Goal: Task Accomplishment & Management: Complete application form

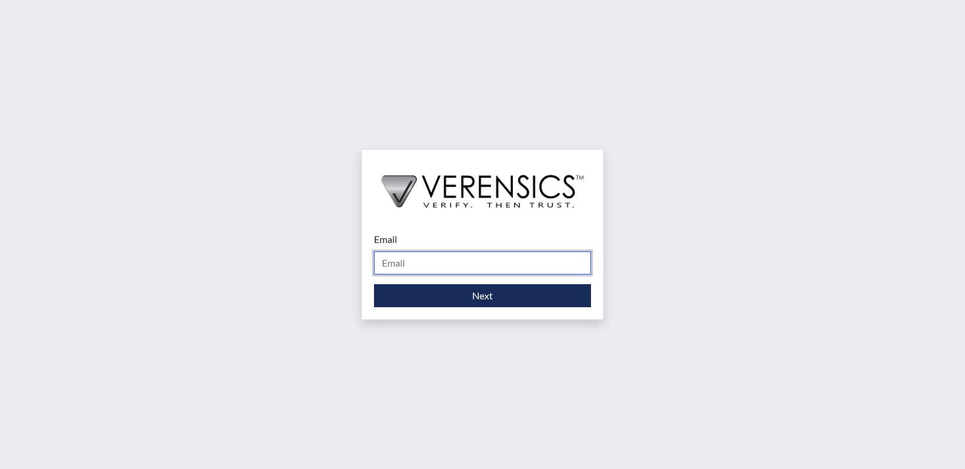
click at [432, 257] on input "Email" at bounding box center [482, 263] width 217 height 23
type input "[PERSON_NAME][EMAIL_ADDRESS][PERSON_NAME][DOMAIN_NAME]"
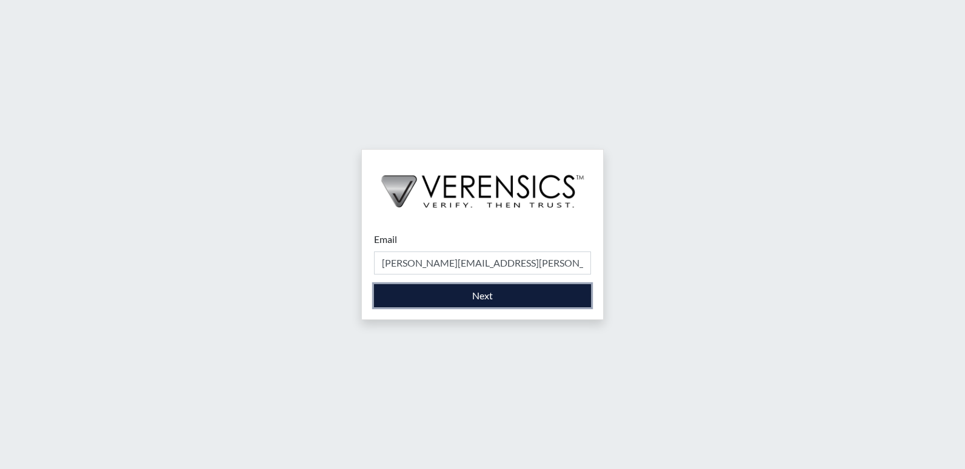
click at [461, 296] on button "Next" at bounding box center [482, 295] width 217 height 23
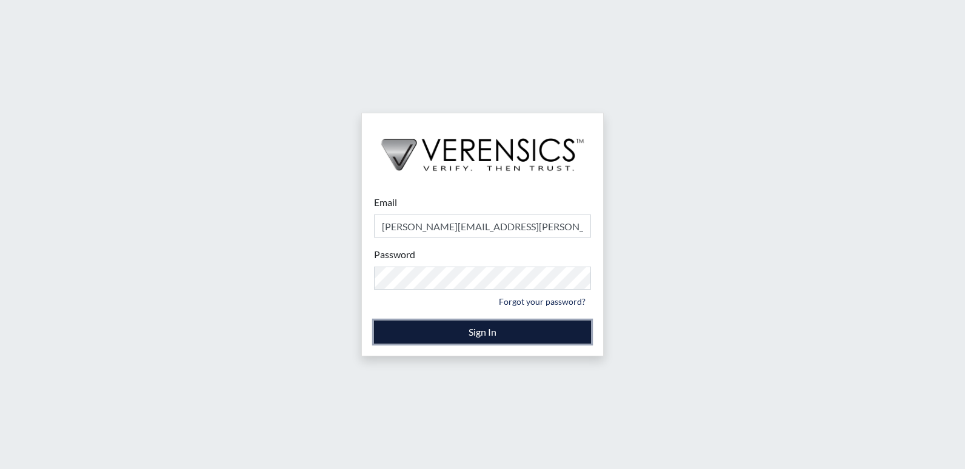
click at [482, 341] on button "Sign In" at bounding box center [482, 332] width 217 height 23
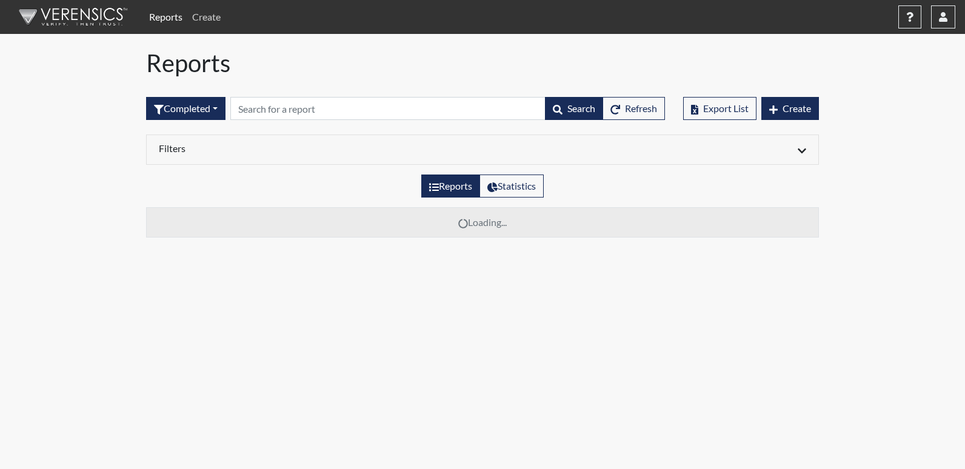
click at [206, 21] on link "Create" at bounding box center [206, 17] width 38 height 24
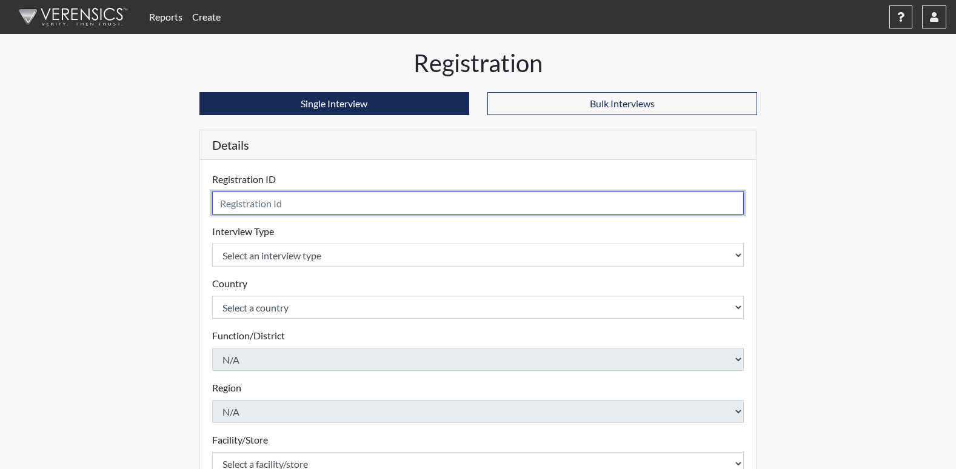
click at [286, 201] on input "text" at bounding box center [478, 203] width 532 height 23
type input "bjk0859"
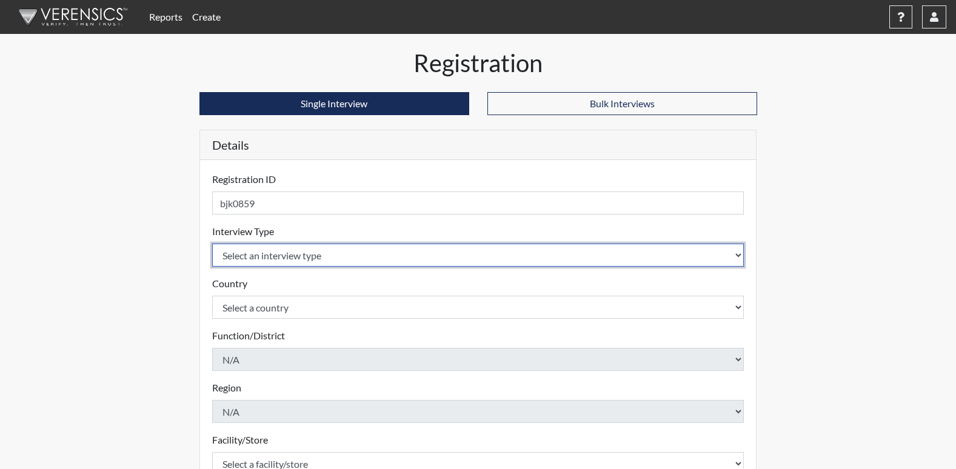
click at [358, 251] on select "Select an interview type Corrections Pre-Employment" at bounding box center [478, 255] width 532 height 23
select select "ff733e93-e1bf-11ea-9c9f-0eff0cf7eb8f"
click at [212, 244] on select "Select an interview type Corrections Pre-Employment" at bounding box center [478, 255] width 532 height 23
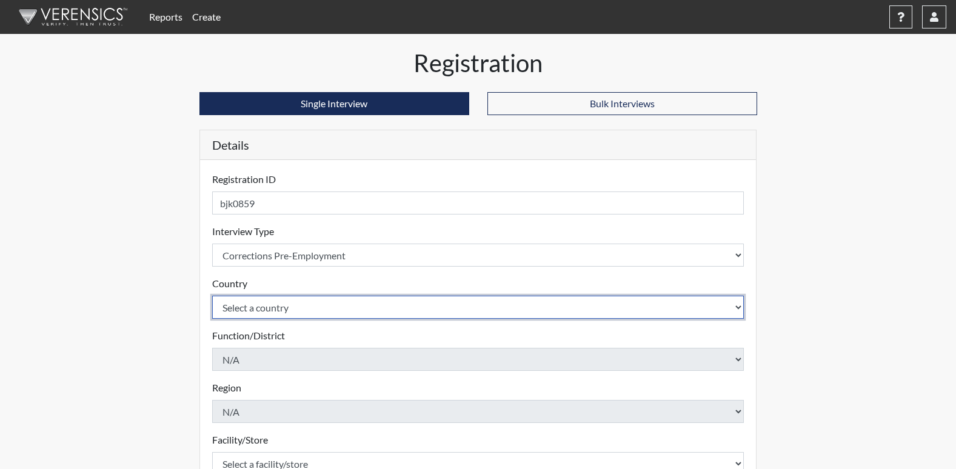
drag, startPoint x: 342, startPoint y: 303, endPoint x: 341, endPoint y: 311, distance: 8.5
click at [342, 303] on select "Select a country [GEOGRAPHIC_DATA] [GEOGRAPHIC_DATA]" at bounding box center [478, 307] width 532 height 23
select select "united-states-of-[GEOGRAPHIC_DATA]"
click at [212, 296] on select "Select a country [GEOGRAPHIC_DATA] [GEOGRAPHIC_DATA]" at bounding box center [478, 307] width 532 height 23
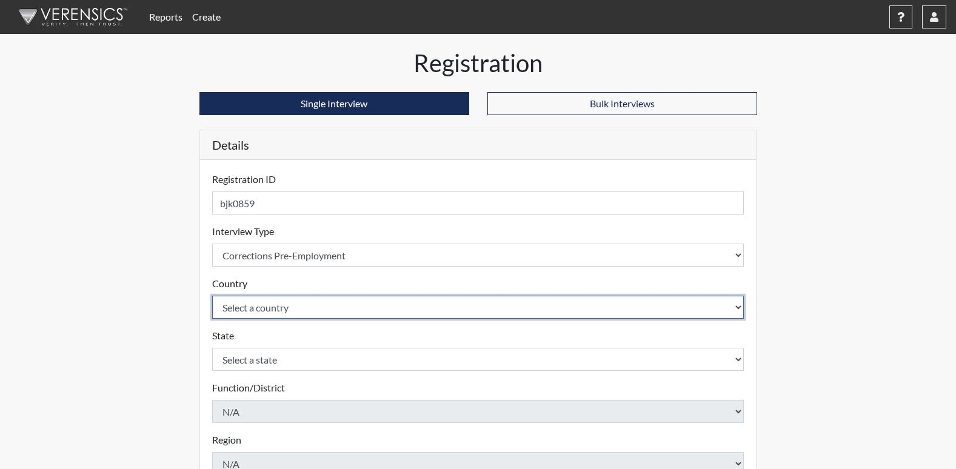
scroll to position [61, 0]
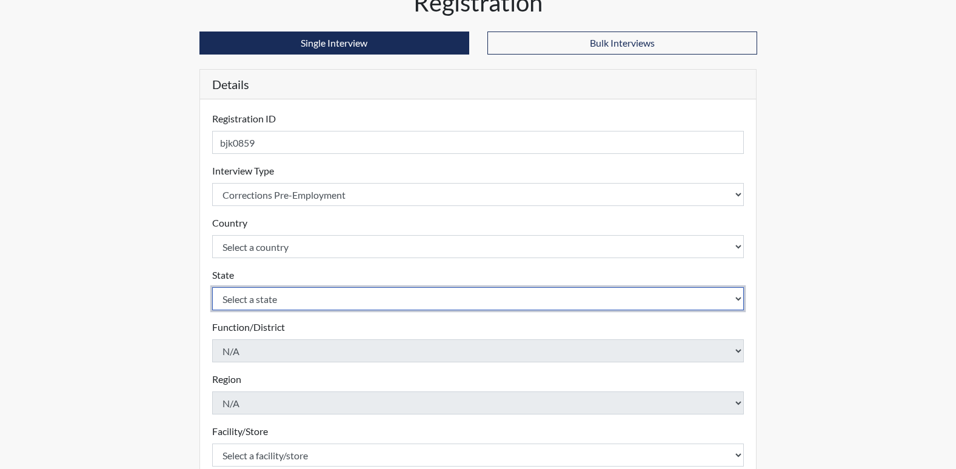
click at [327, 304] on select "Select a state [US_STATE] [US_STATE] [US_STATE] [US_STATE] [US_STATE] [US_STATE…" at bounding box center [478, 298] width 532 height 23
select select "GA"
click at [212, 287] on select "Select a state [US_STATE] [US_STATE] [US_STATE] [US_STATE] [US_STATE] [US_STATE…" at bounding box center [478, 298] width 532 height 23
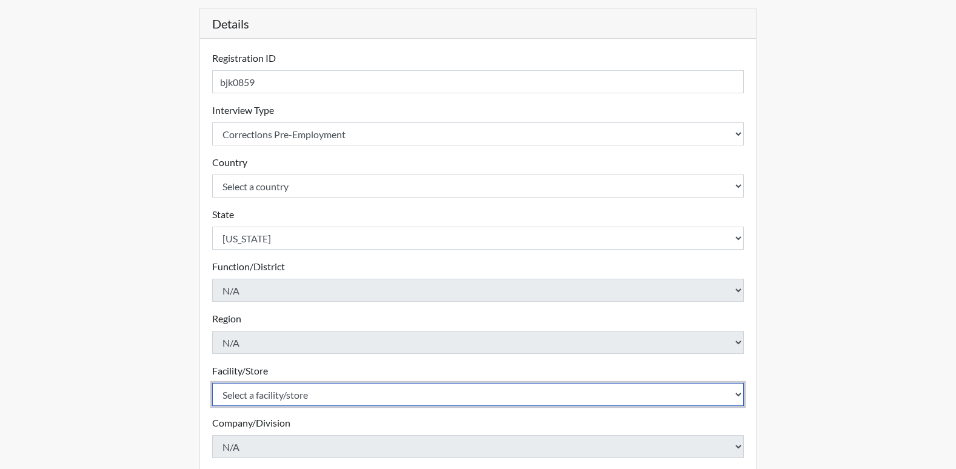
click at [281, 397] on select "Select a facility/store [PERSON_NAME]" at bounding box center [478, 394] width 532 height 23
select select "b7d08d21-475e-4578-ab02-3508dadd4d3a"
click at [212, 383] on select "Select a facility/store [PERSON_NAME]" at bounding box center [478, 394] width 532 height 23
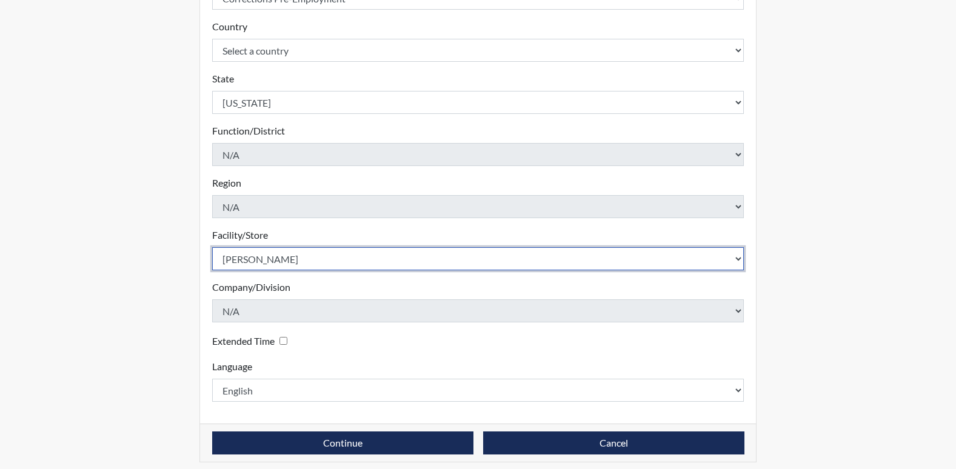
scroll to position [265, 0]
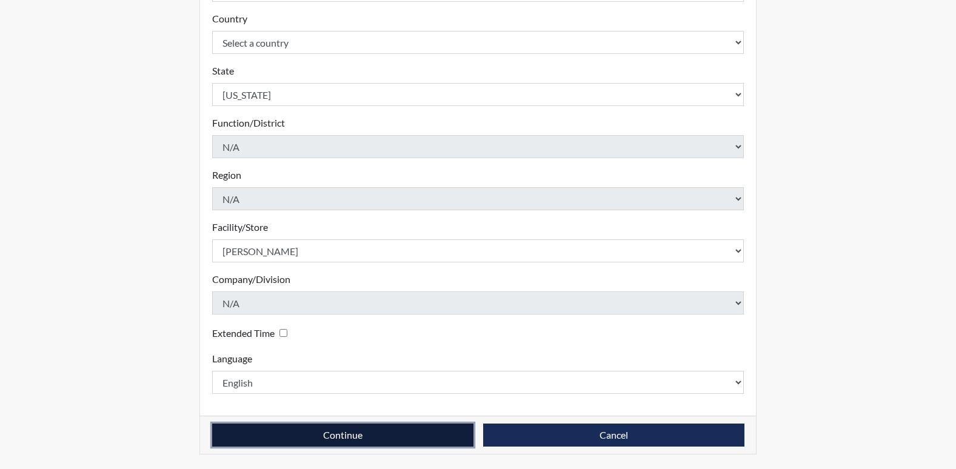
click at [366, 430] on button "Continue" at bounding box center [342, 435] width 261 height 23
